Goal: Check status

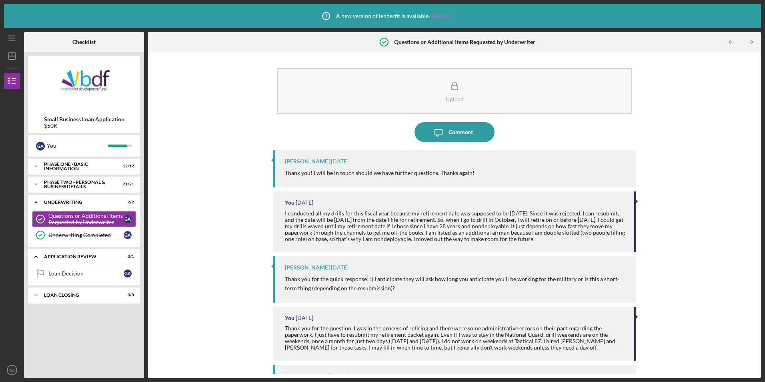
click at [442, 15] on link "Reload" at bounding box center [440, 16] width 17 height 6
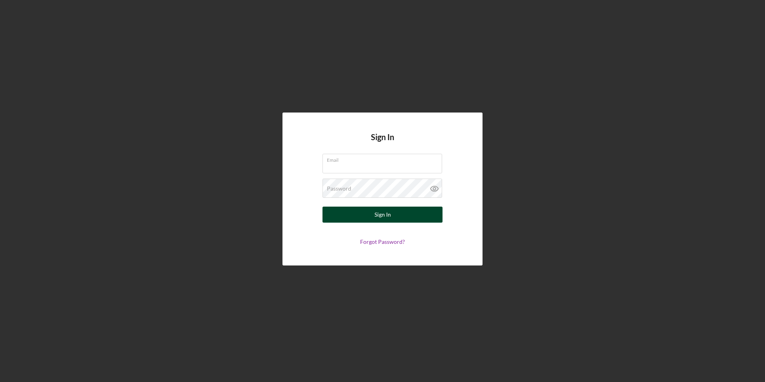
type input "[EMAIL_ADDRESS][DOMAIN_NAME]"
click at [386, 217] on div "Sign In" at bounding box center [382, 214] width 16 height 16
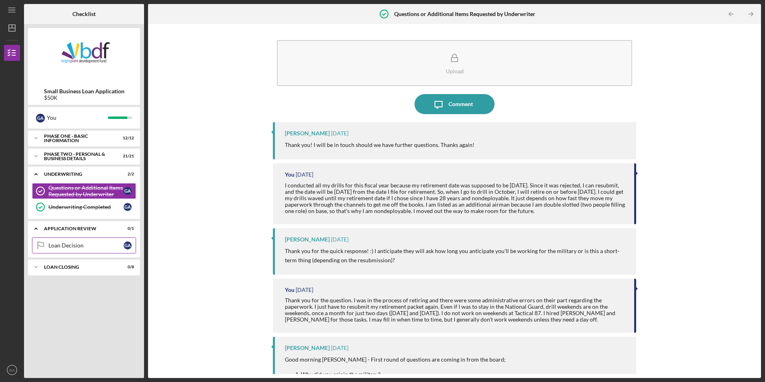
click at [74, 243] on div "Loan Decision" at bounding box center [85, 245] width 75 height 6
